Goal: Task Accomplishment & Management: Use online tool/utility

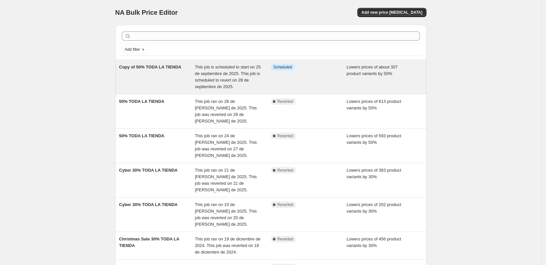
click at [218, 78] on span "This job is scheduled to start on 25 de septiembre de 2025. This job is schedul…" at bounding box center [228, 76] width 66 height 25
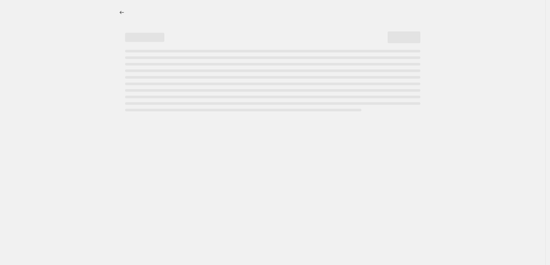
select select "percentage"
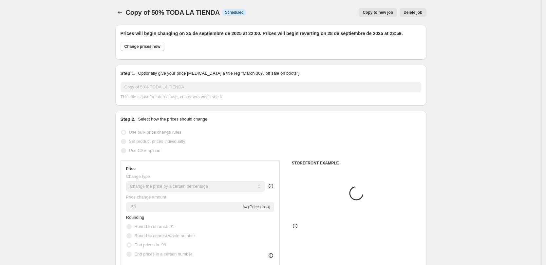
select select "collection"
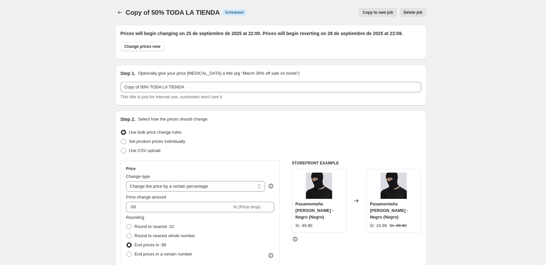
click at [413, 13] on span "Delete job" at bounding box center [412, 12] width 19 height 5
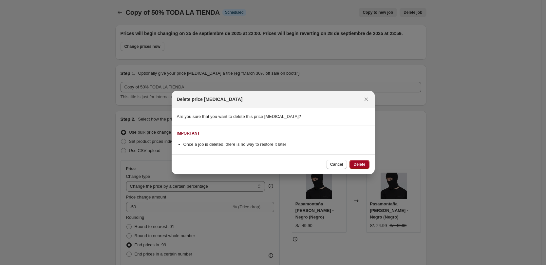
click at [361, 164] on span "Delete" at bounding box center [359, 164] width 12 height 5
